Goal: Book appointment/travel/reservation

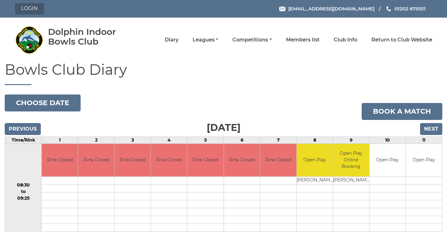
click at [33, 6] on link "Login" at bounding box center [29, 8] width 29 height 11
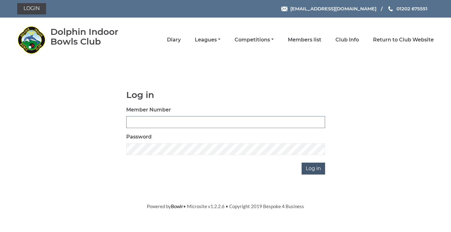
type input "3782"
click at [309, 174] on input "Log in" at bounding box center [314, 168] width 24 height 12
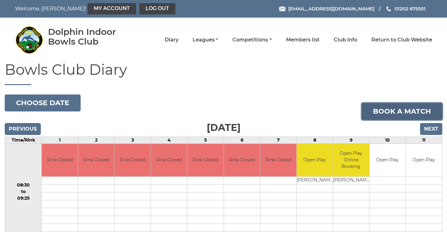
click at [389, 112] on link "Book a match" at bounding box center [401, 111] width 81 height 17
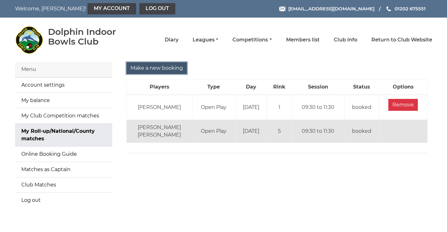
click at [158, 69] on input "Make a new booking" at bounding box center [156, 68] width 61 height 12
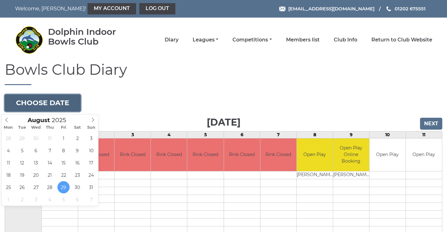
click at [58, 103] on button "Choose date" at bounding box center [43, 102] width 76 height 17
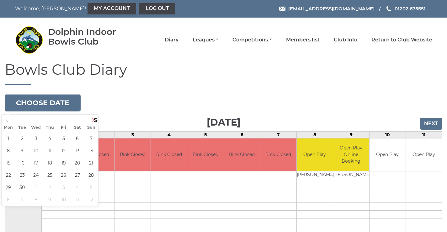
click at [92, 119] on icon at bounding box center [93, 120] width 4 height 4
type input "2025-09-12"
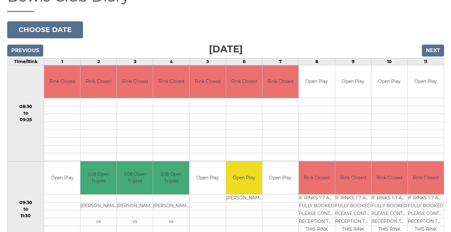
scroll to position [146, 0]
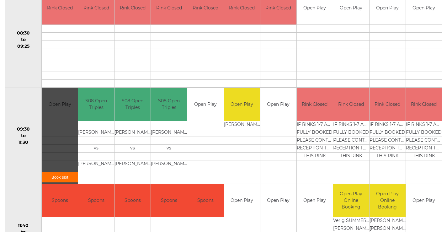
click at [60, 178] on link "Book slot" at bounding box center [60, 177] width 36 height 10
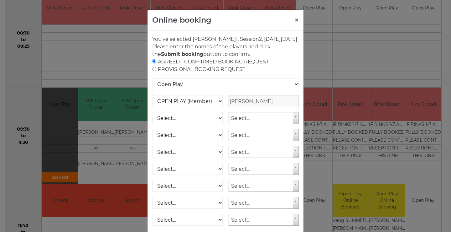
scroll to position [93, 0]
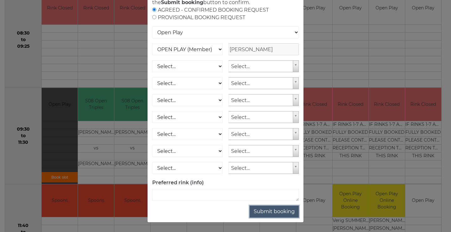
click at [255, 209] on button "Submit booking" at bounding box center [274, 211] width 49 height 12
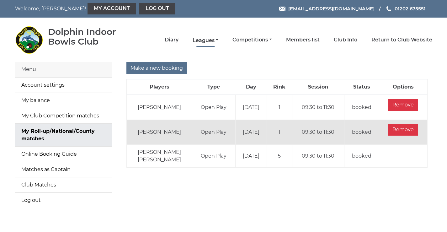
click at [207, 40] on link "Leagues" at bounding box center [205, 40] width 26 height 7
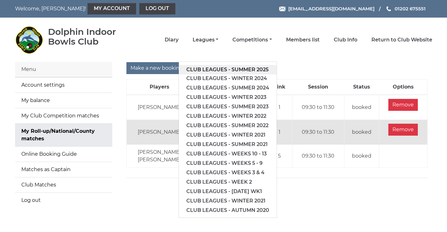
click at [243, 68] on link "Club leagues - Summer 2025" at bounding box center [228, 69] width 98 height 9
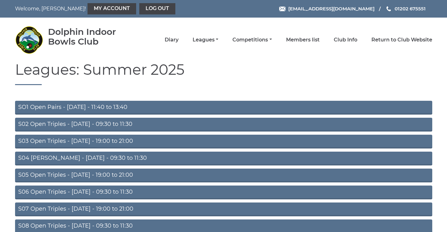
scroll to position [50, 0]
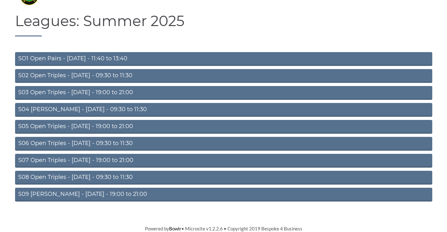
click at [78, 175] on link "S08 Open Triples - [DATE] - 09:30 to 11:30" at bounding box center [223, 178] width 417 height 14
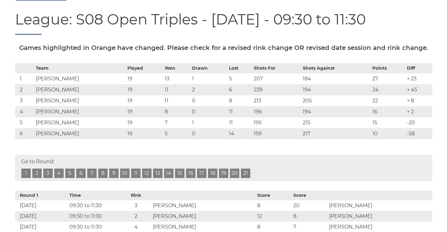
scroll to position [146, 0]
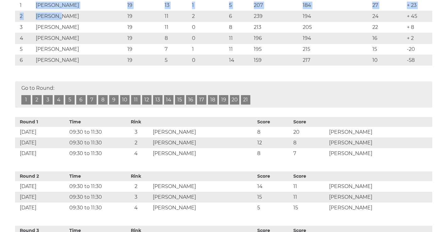
drag, startPoint x: 21, startPoint y: 20, endPoint x: 64, endPoint y: 32, distance: 44.6
click at [64, 32] on tbody "Team Played Won Drawn Lost Shots For Shots Against Points Diff 1 [PERSON_NAME] …" at bounding box center [223, 28] width 417 height 76
click at [21, 11] on td "1" at bounding box center [24, 5] width 19 height 11
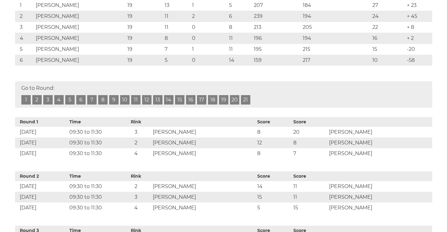
drag, startPoint x: 19, startPoint y: 18, endPoint x: 423, endPoint y: 71, distance: 407.8
click at [423, 66] on tbody "Team Played Won Drawn Lost Shots For Shots Against Points Diff 1 Tim CHANT 19 1…" at bounding box center [223, 28] width 417 height 76
copy tbody "1 Tim CHANT 19 13 1 5 207 184 27 + 23 2 Jon HUDSON 19 11 2 6 239 194 24 + 45 3 …"
click at [214, 104] on link "18" at bounding box center [212, 99] width 9 height 9
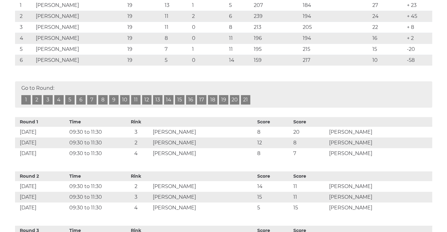
scroll to position [219, 0]
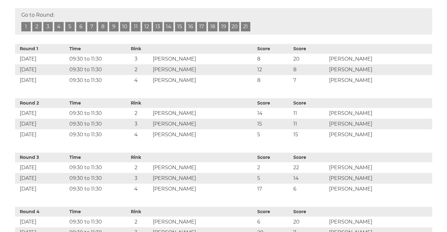
click at [39, 31] on link "2" at bounding box center [36, 26] width 9 height 9
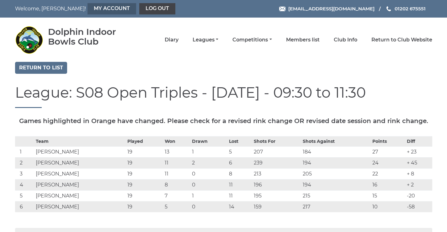
click at [87, 4] on link "My Account" at bounding box center [111, 8] width 49 height 11
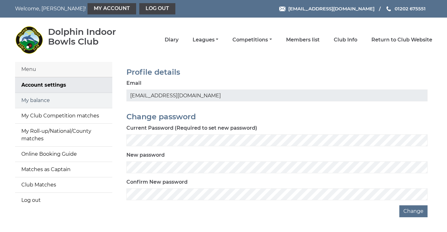
click at [40, 106] on link "My balance" at bounding box center [63, 100] width 97 height 15
